Goal: Find specific page/section: Find specific page/section

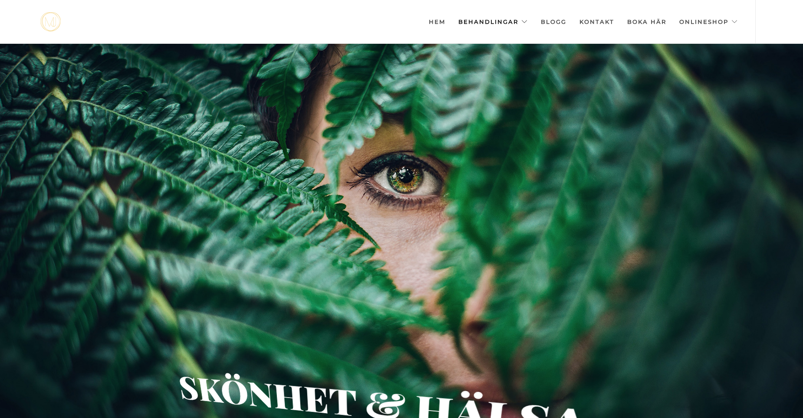
click at [505, 20] on link "Behandlingar" at bounding box center [492, 21] width 69 height 43
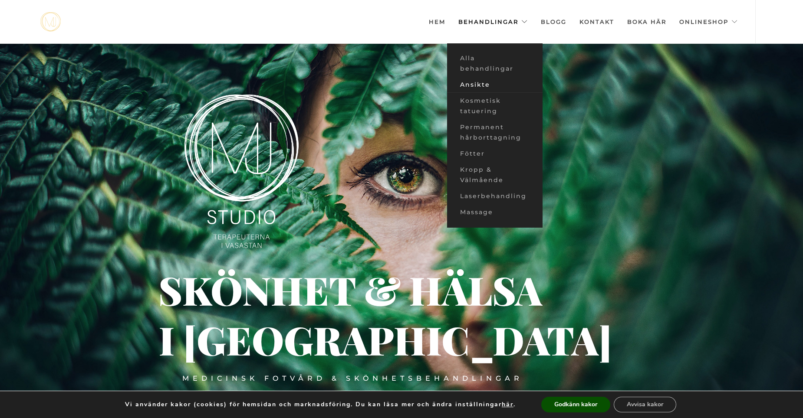
click at [478, 87] on link "Ansikte" at bounding box center [495, 85] width 96 height 16
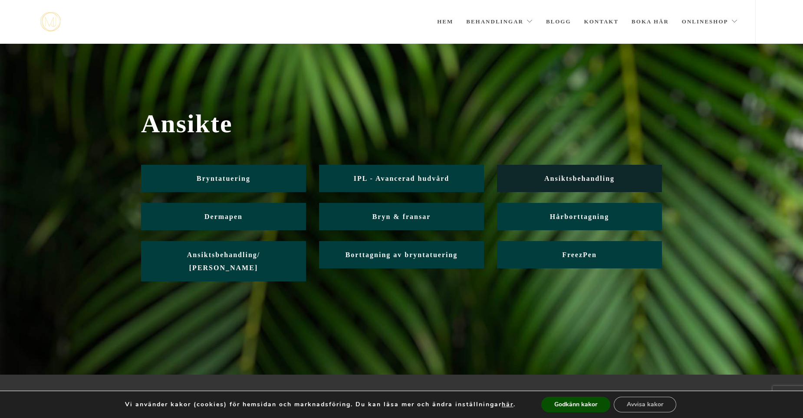
click at [581, 179] on span "Ansiktsbehandling" at bounding box center [579, 178] width 70 height 7
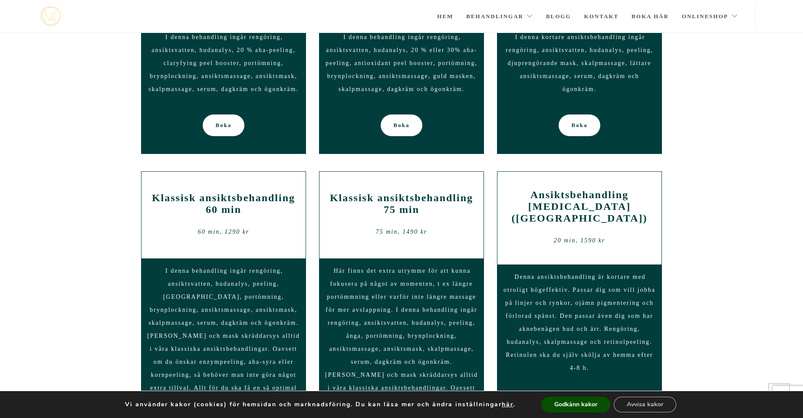
scroll to position [573, 0]
